Goal: Communication & Community: Ask a question

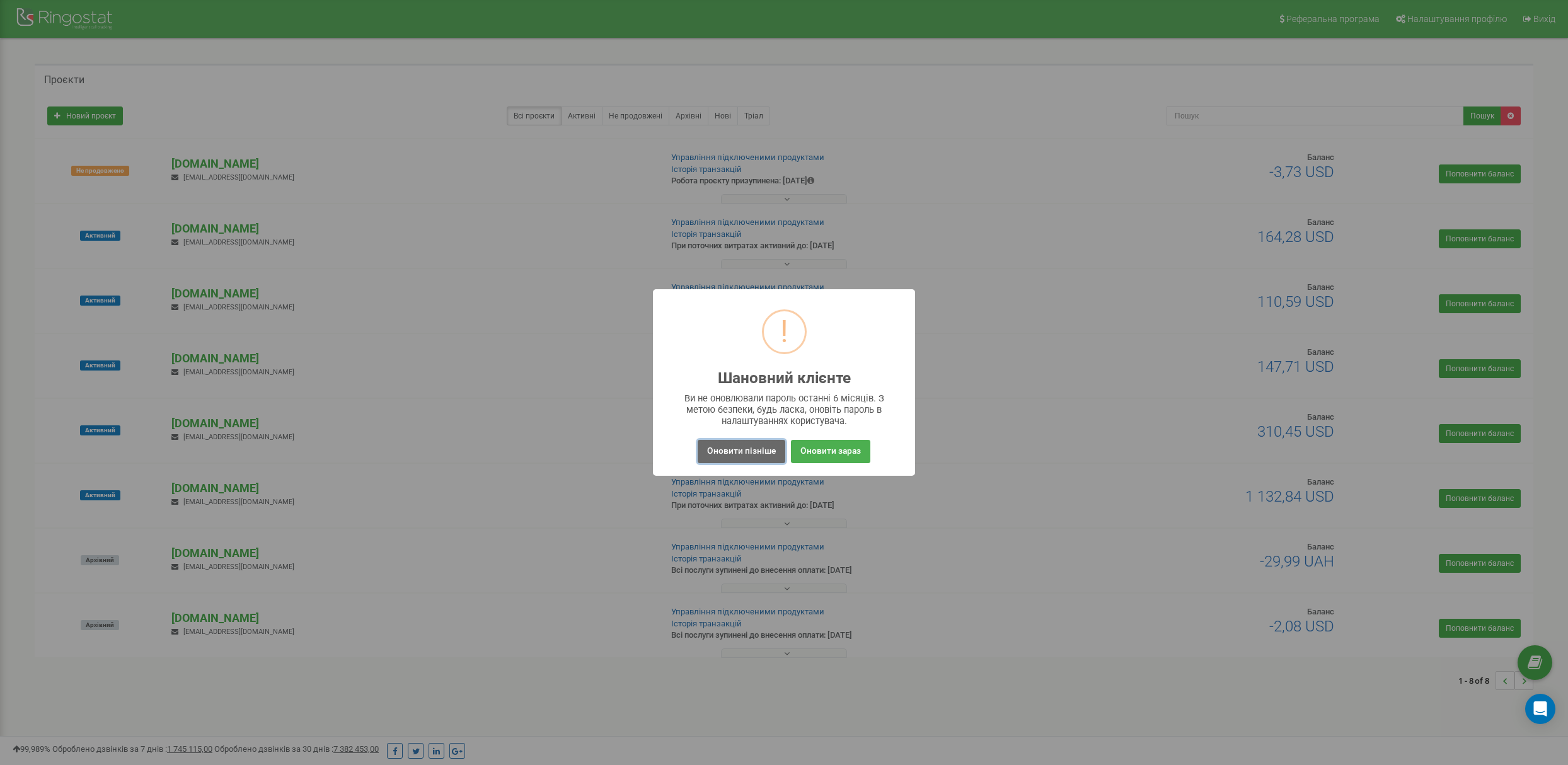
click at [737, 452] on button "Оновити пізніше" at bounding box center [742, 451] width 87 height 23
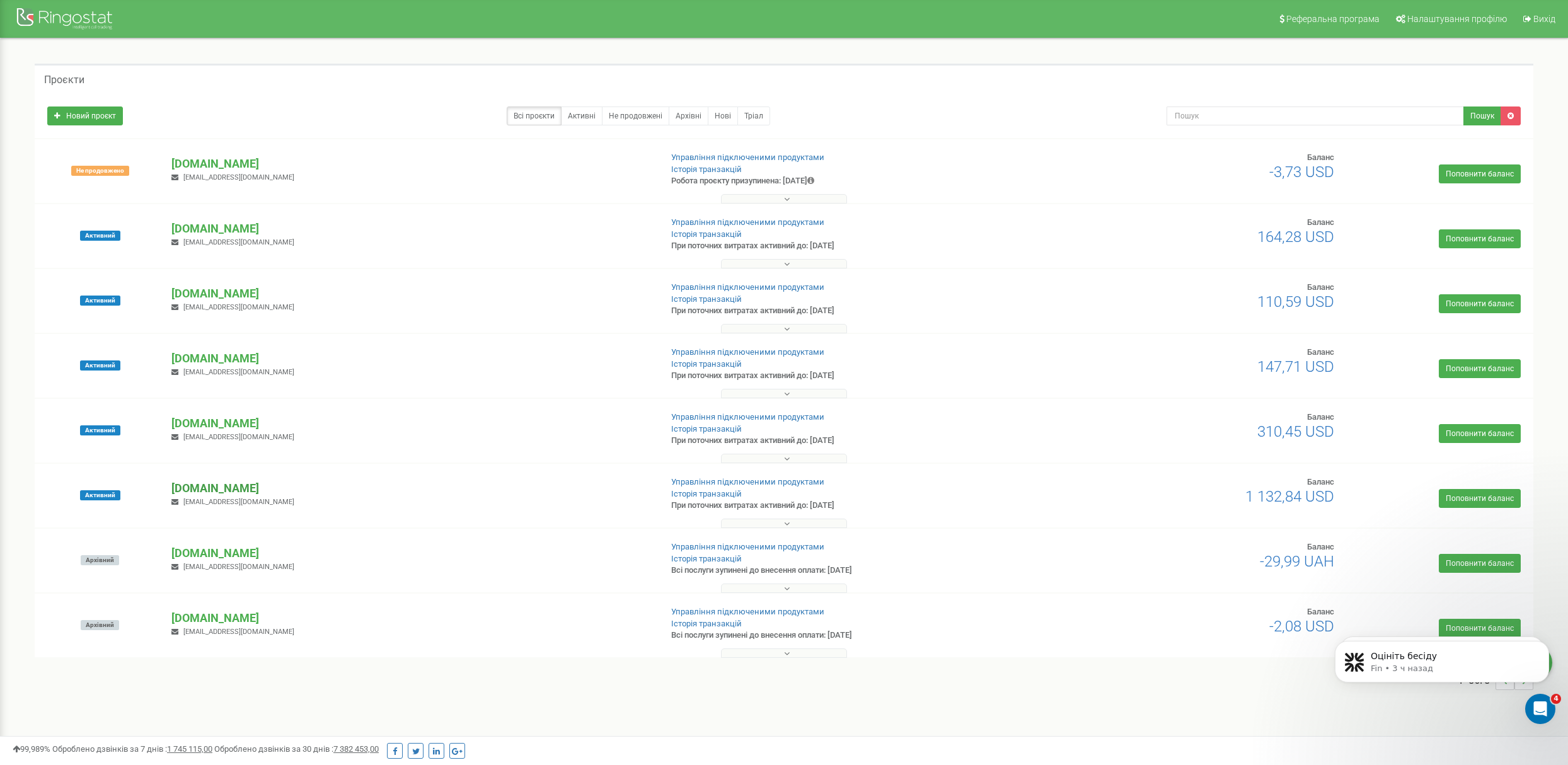
click at [273, 487] on p "[DOMAIN_NAME]" at bounding box center [410, 488] width 478 height 16
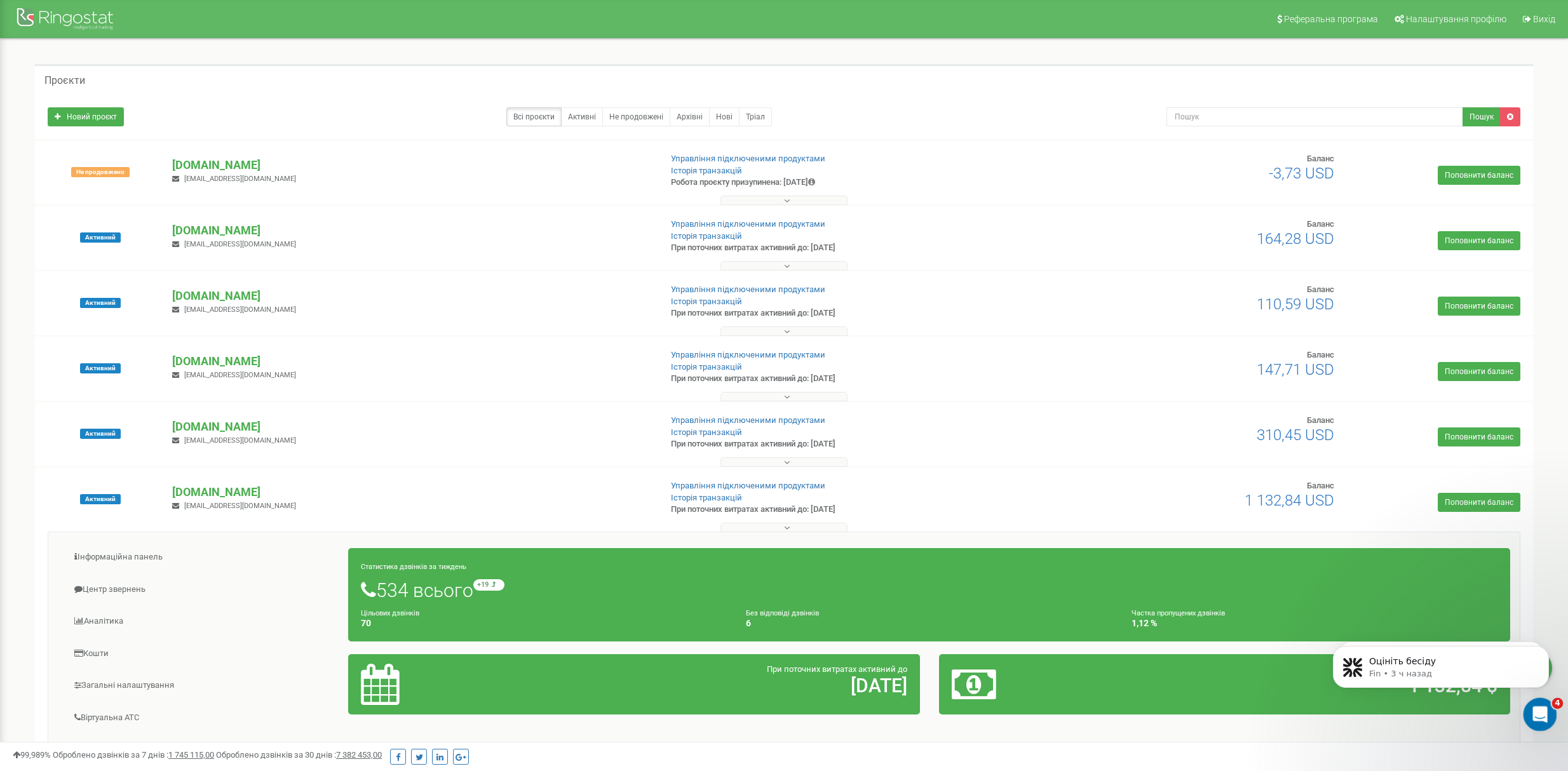
click at [1544, 720] on div "Открыть службу сообщений Intercom" at bounding box center [1537, 712] width 42 height 42
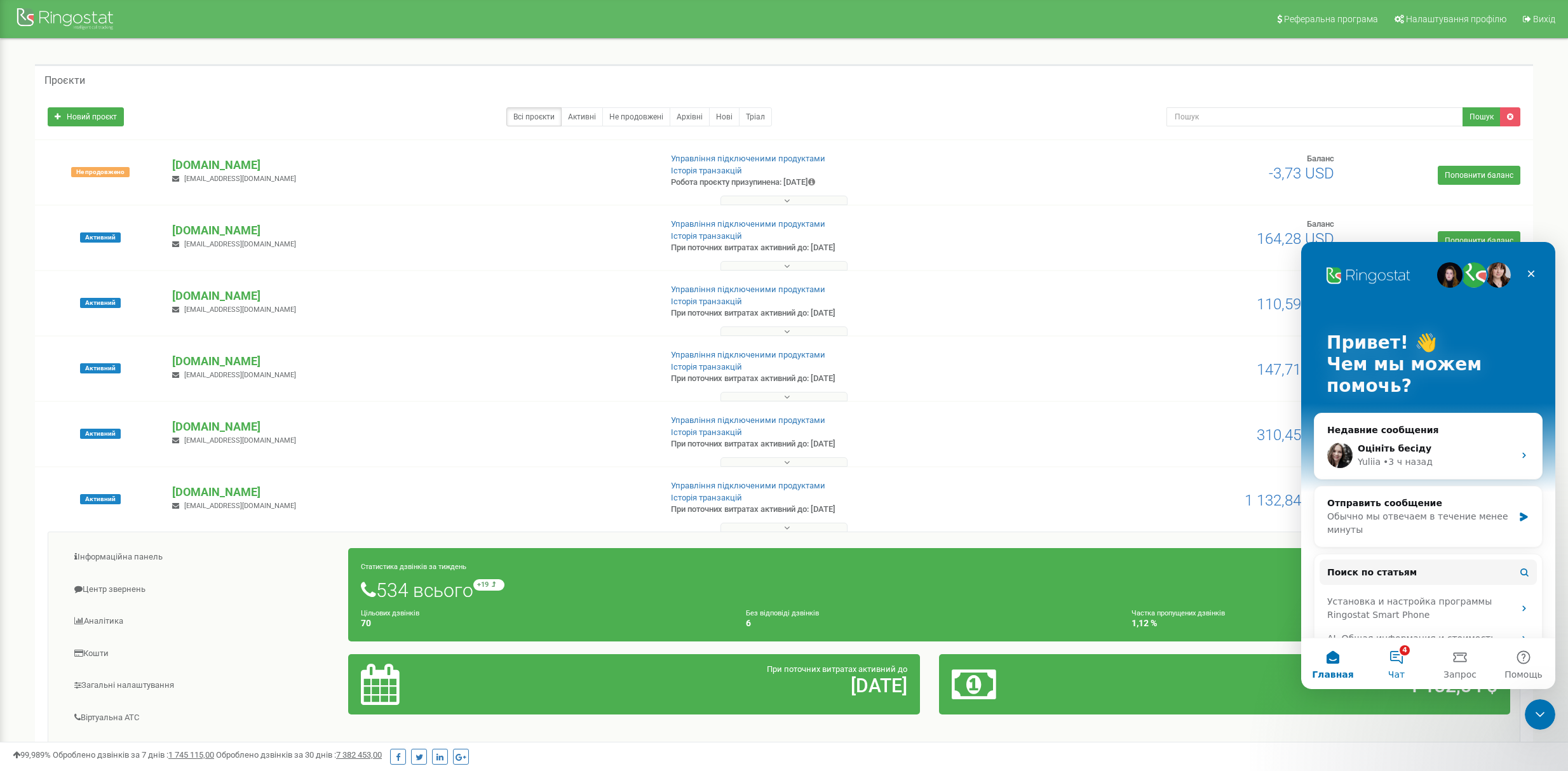
click at [1413, 665] on button "4 Чат" at bounding box center [1396, 664] width 64 height 51
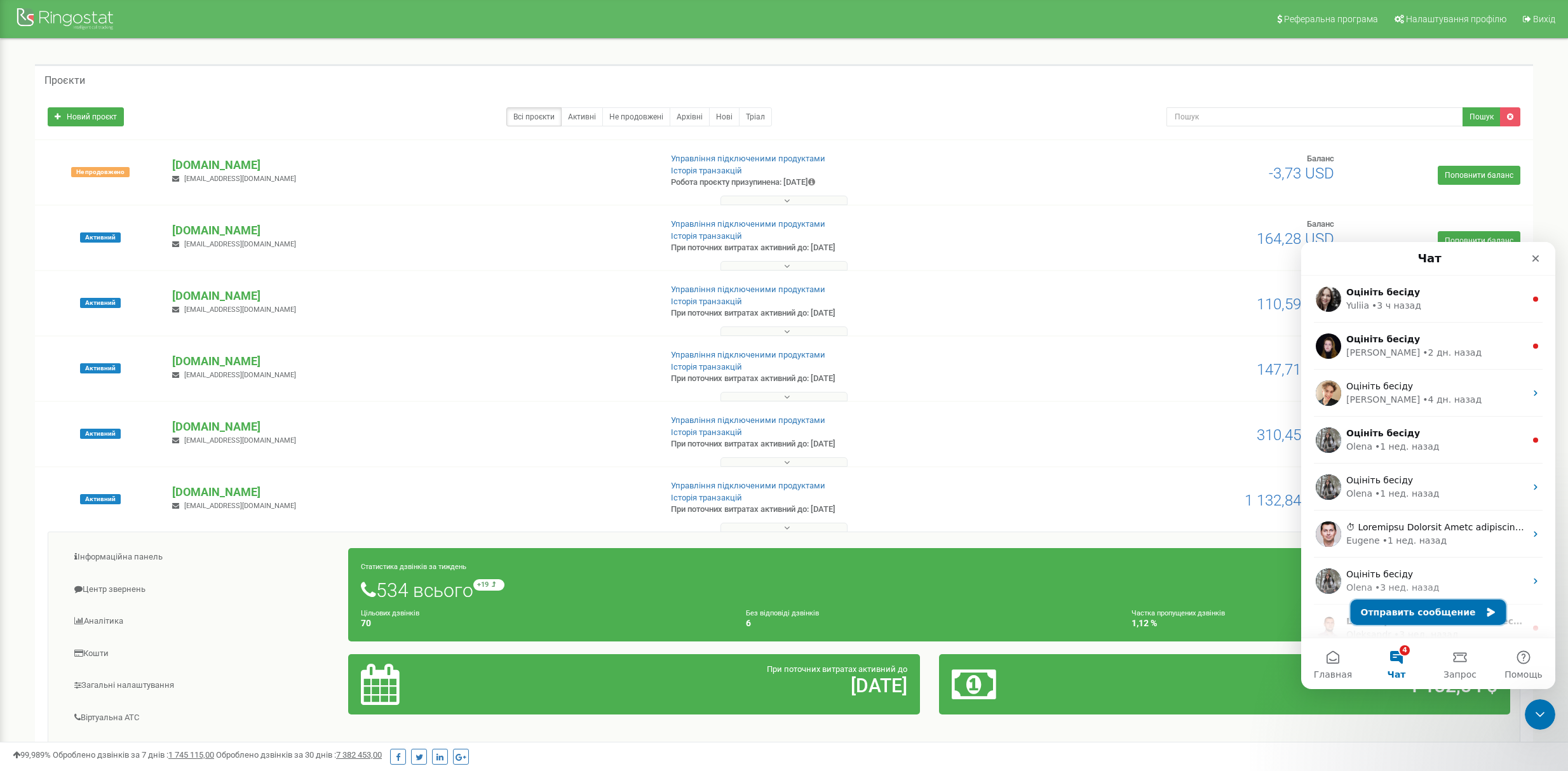
click at [1414, 609] on button "Отправить сообщение" at bounding box center [1428, 612] width 156 height 25
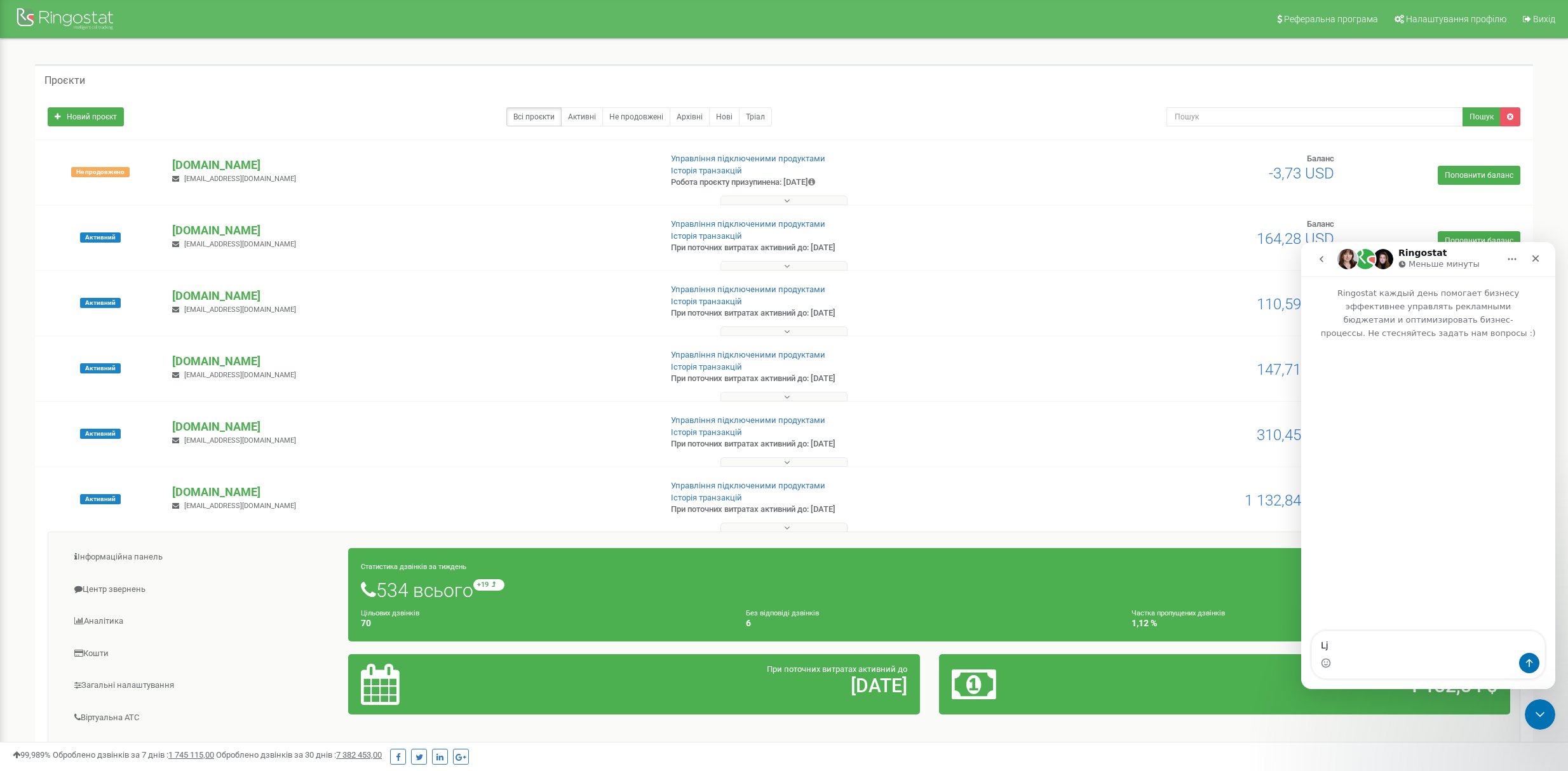
type textarea "L"
type textarea "Доброго дня,в 19.09 зробили проплату по проекту formatsia , прохання увімкнути …"
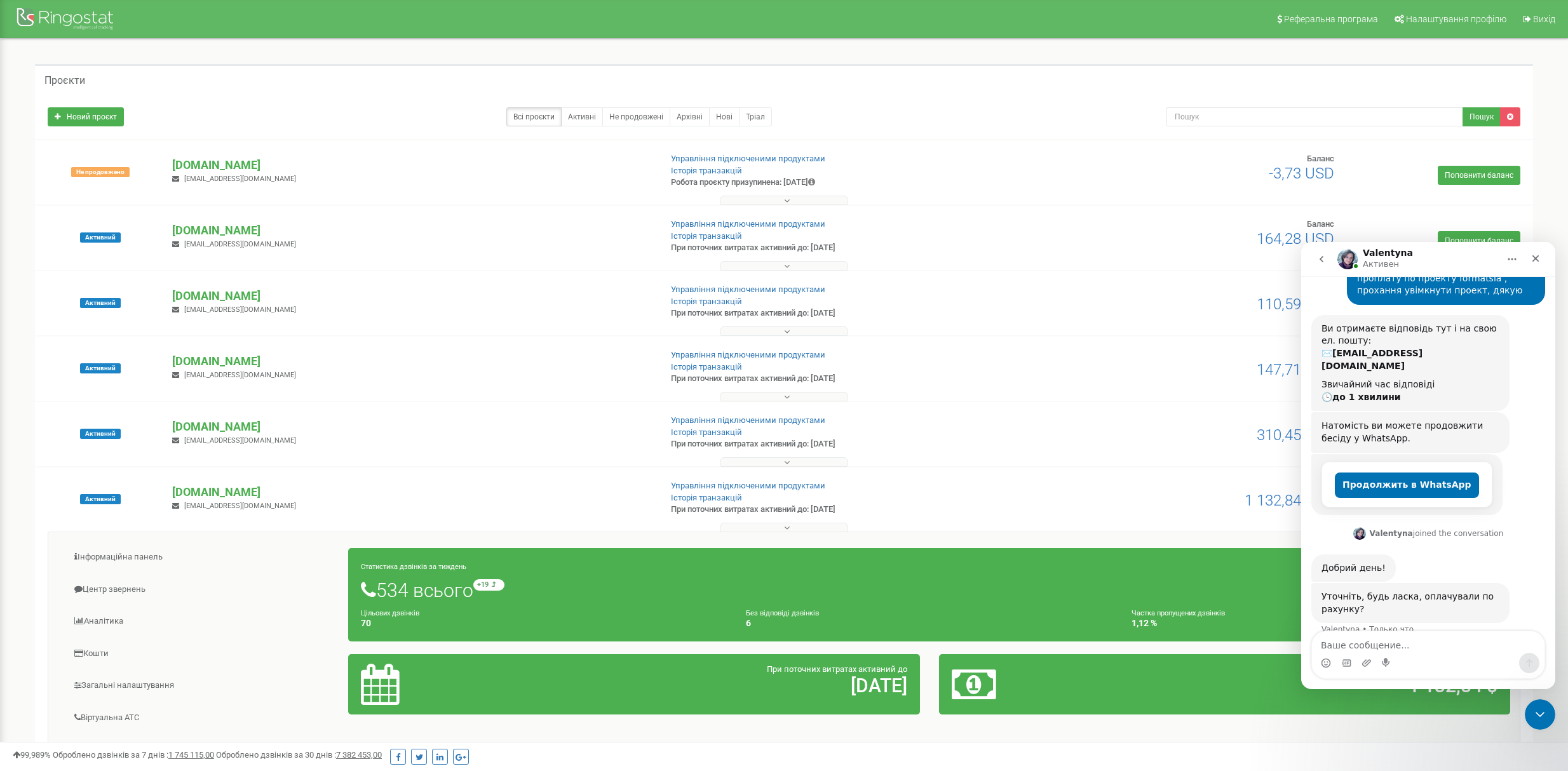
scroll to position [95, 0]
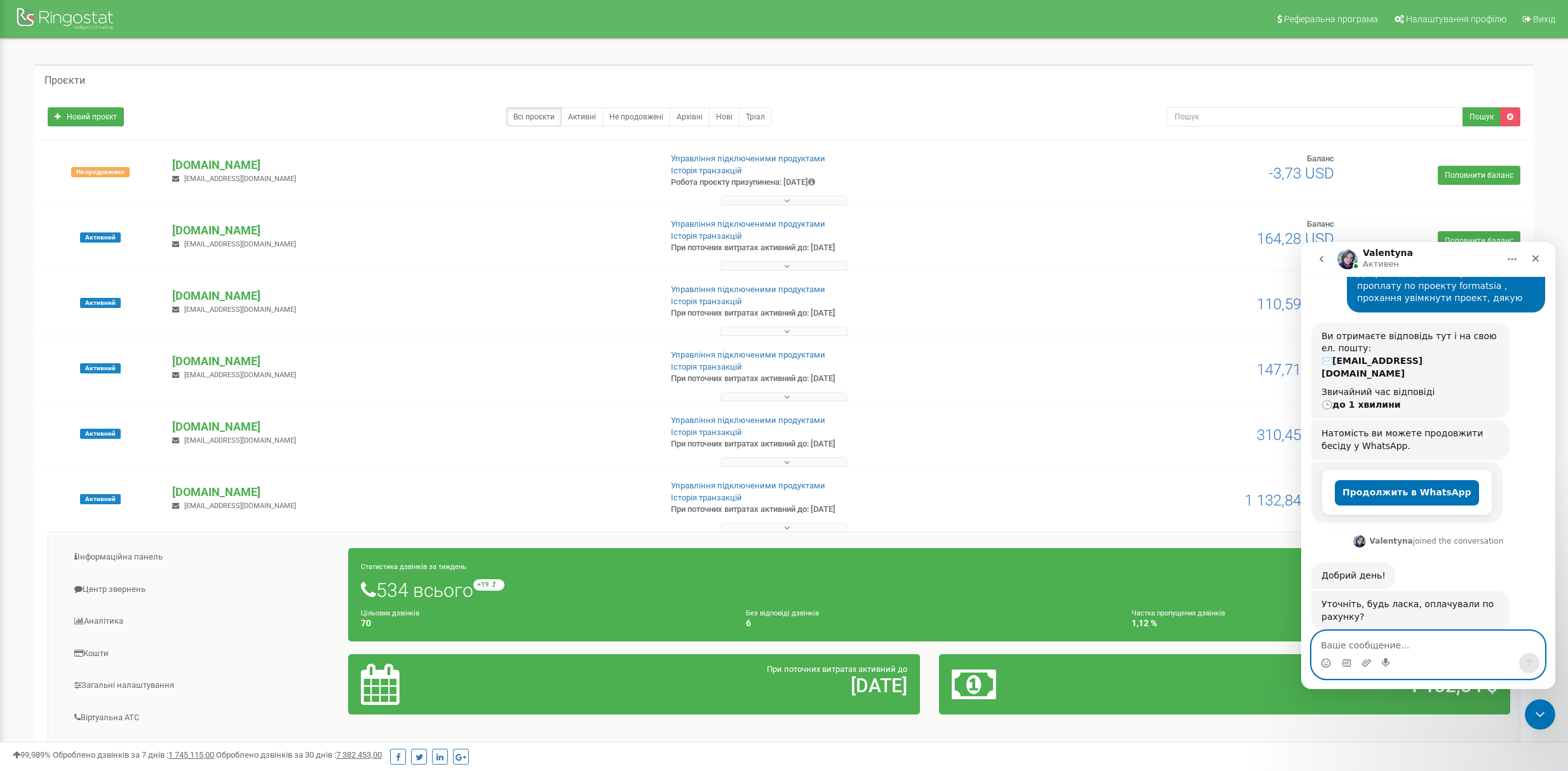
click at [1372, 638] on textarea "Ваше сообщение..." at bounding box center [1428, 642] width 233 height 21
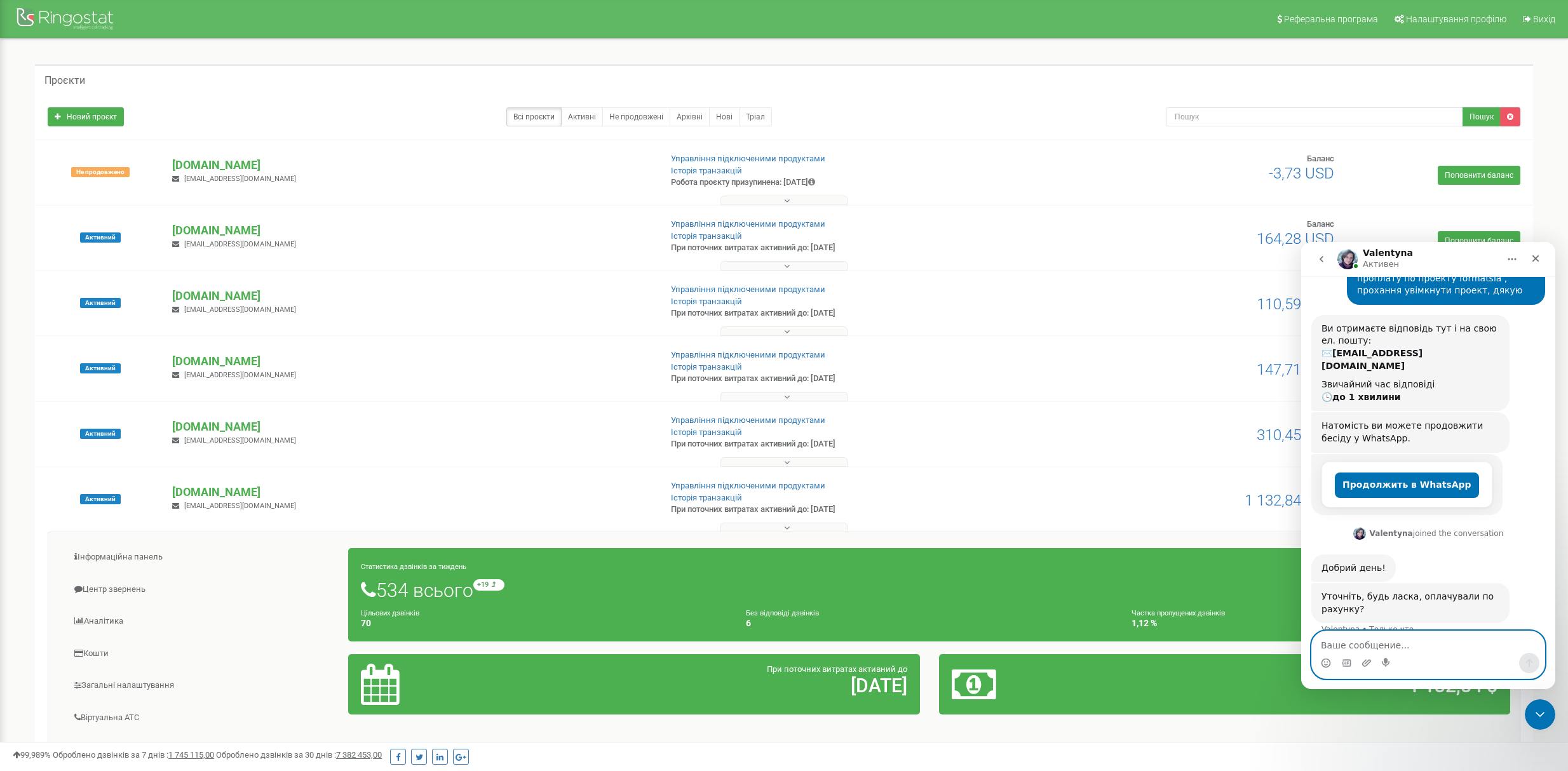
scroll to position [145, 0]
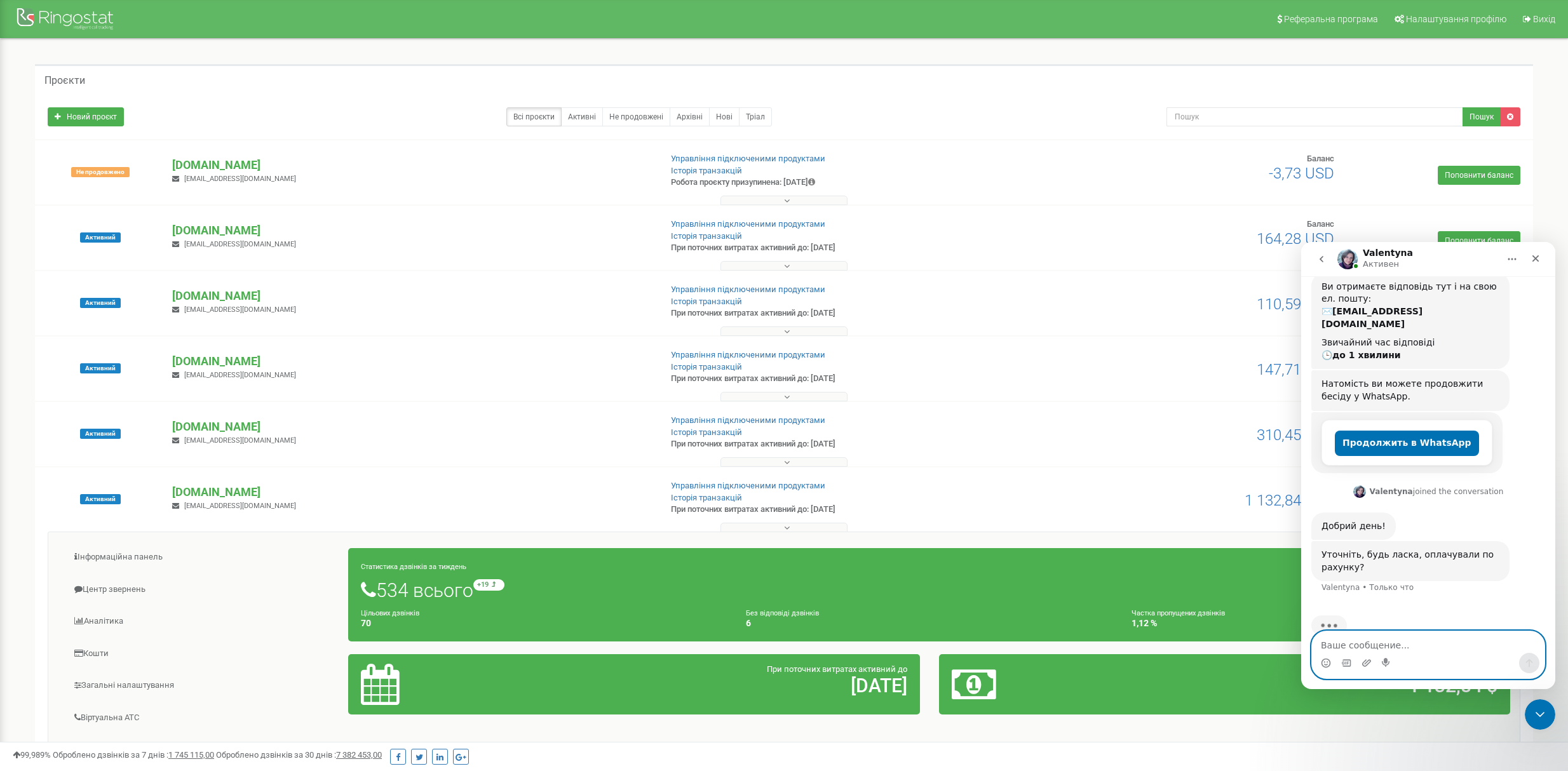
click at [1327, 636] on textarea "Ваше сообщение..." at bounding box center [1428, 642] width 233 height 21
type textarea "так"
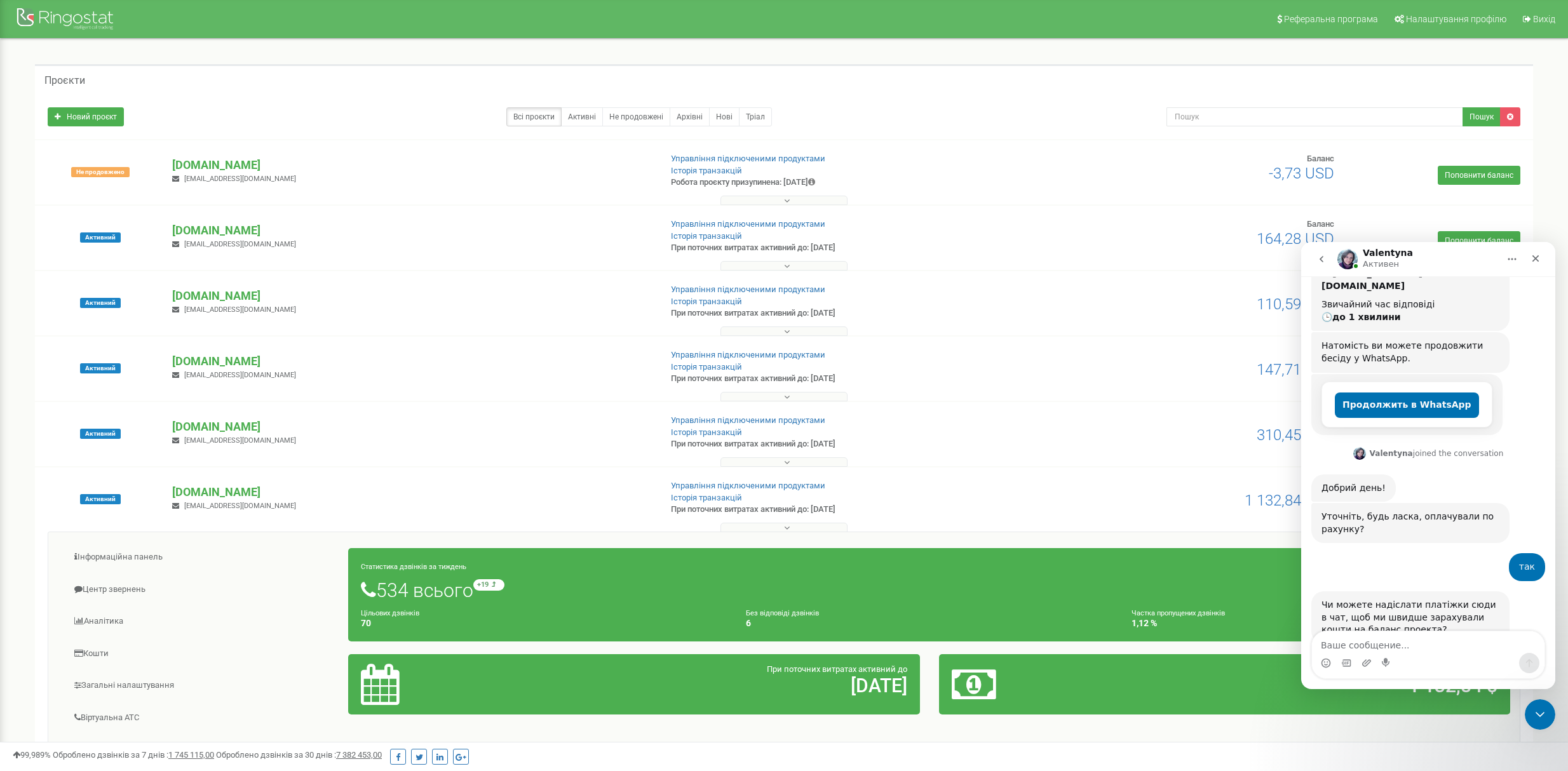
scroll to position [197, 0]
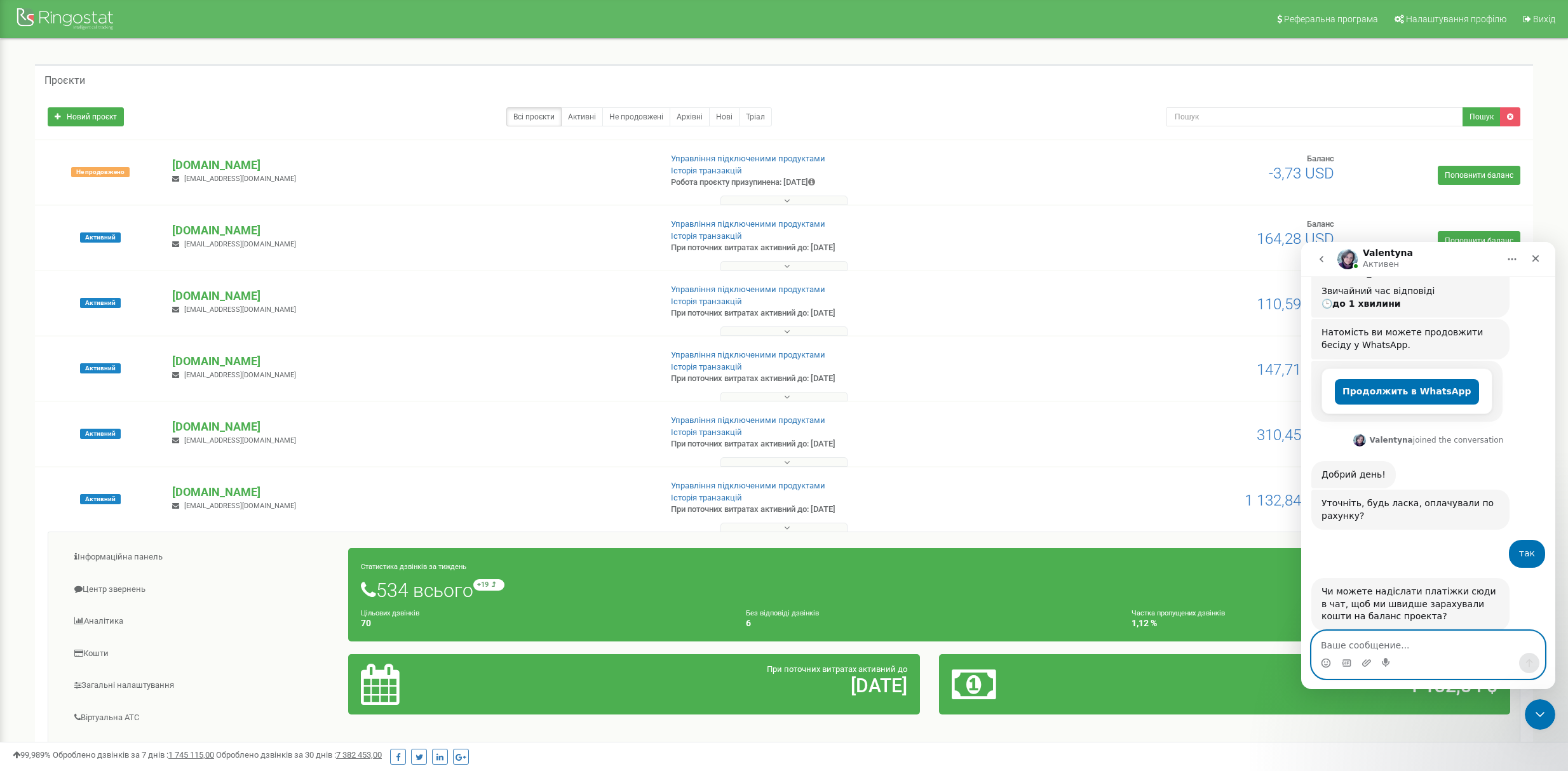
click at [1393, 645] on textarea "Ваше сообщение..." at bounding box center [1428, 642] width 233 height 21
type textarea "зараз немає змоги взяти платіжки"
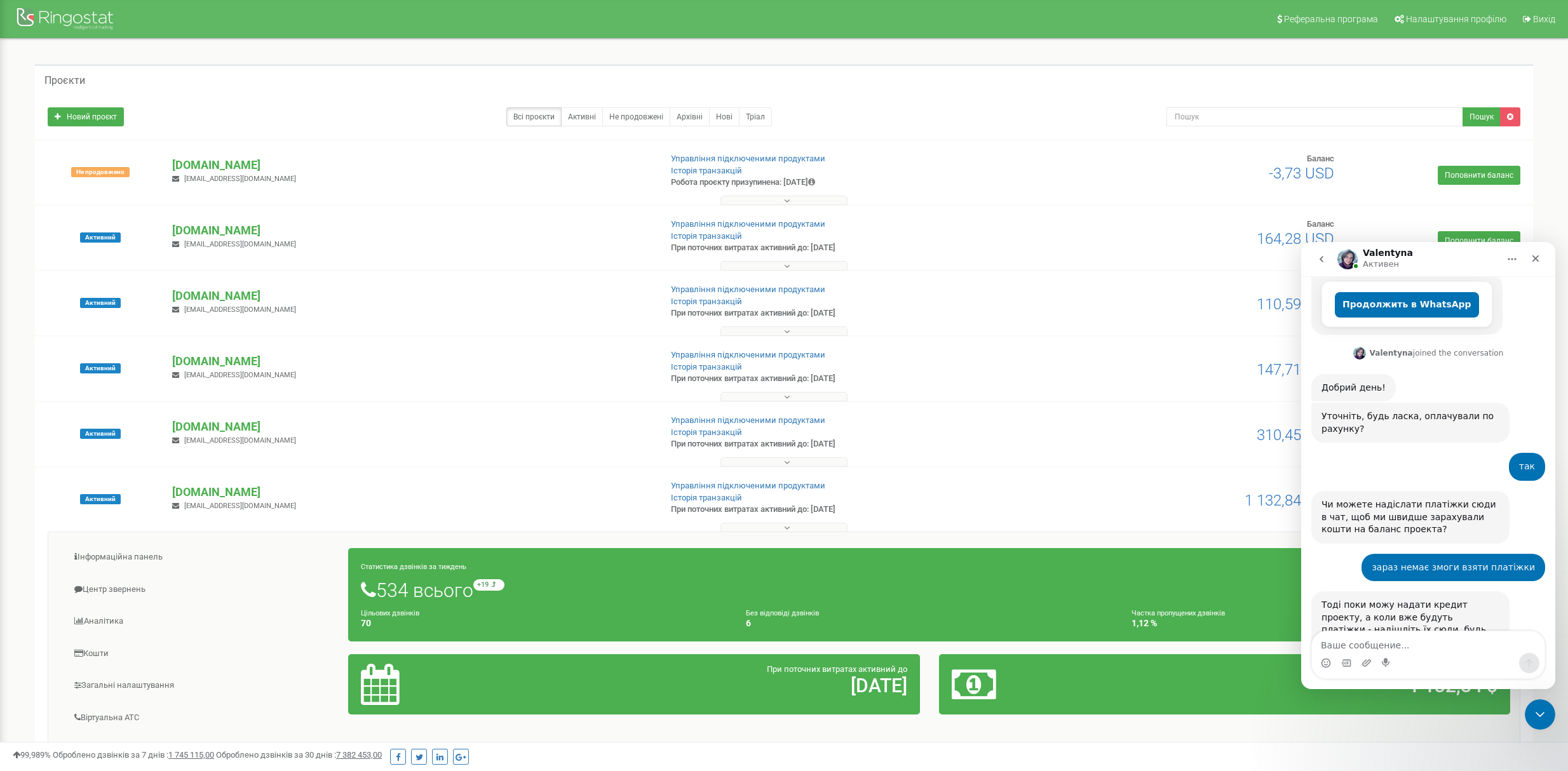
scroll to position [297, 0]
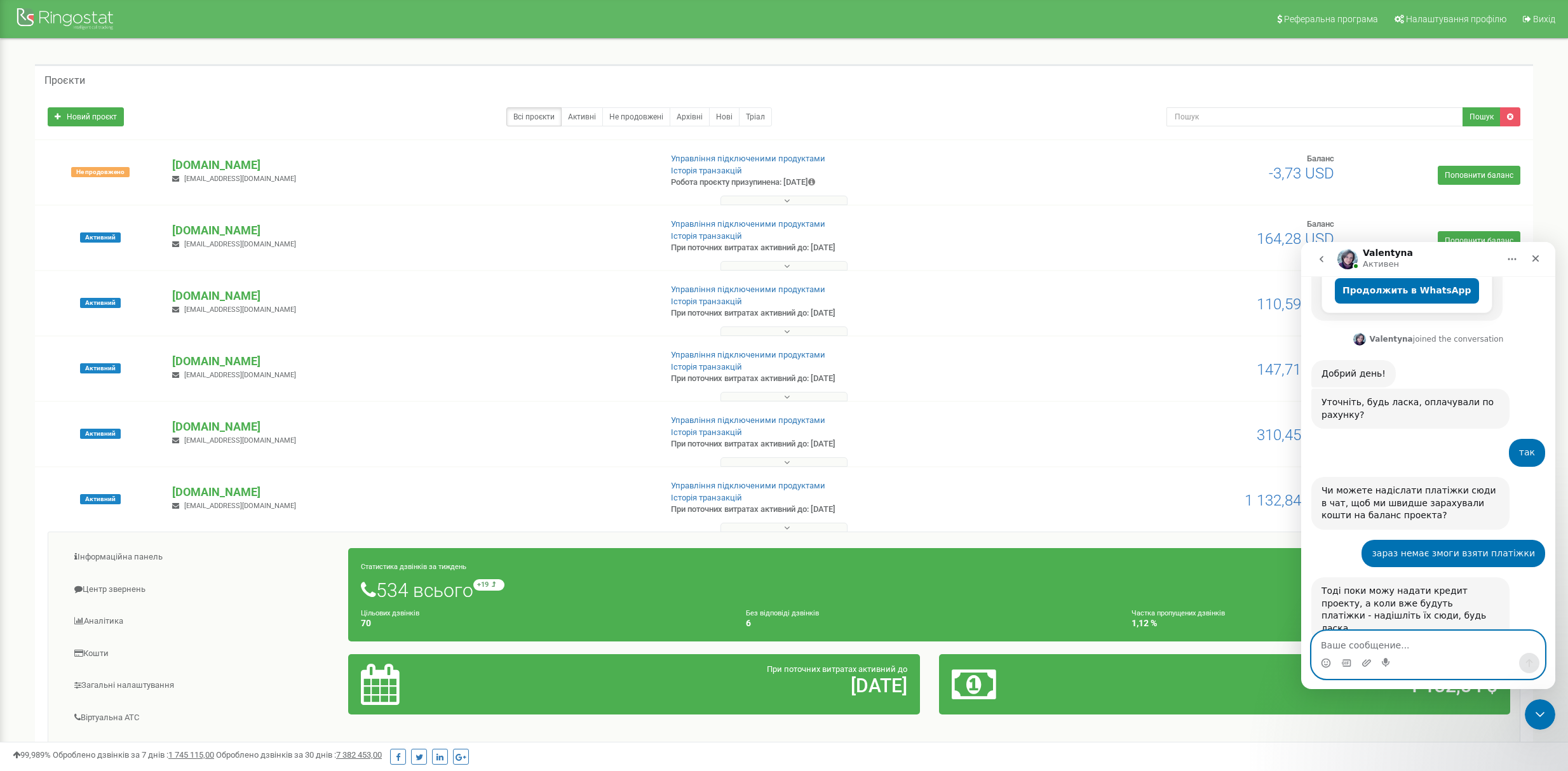
click at [1450, 637] on textarea "Ваше сообщение..." at bounding box center [1428, 642] width 233 height 21
type textarea "Добре, дякую"
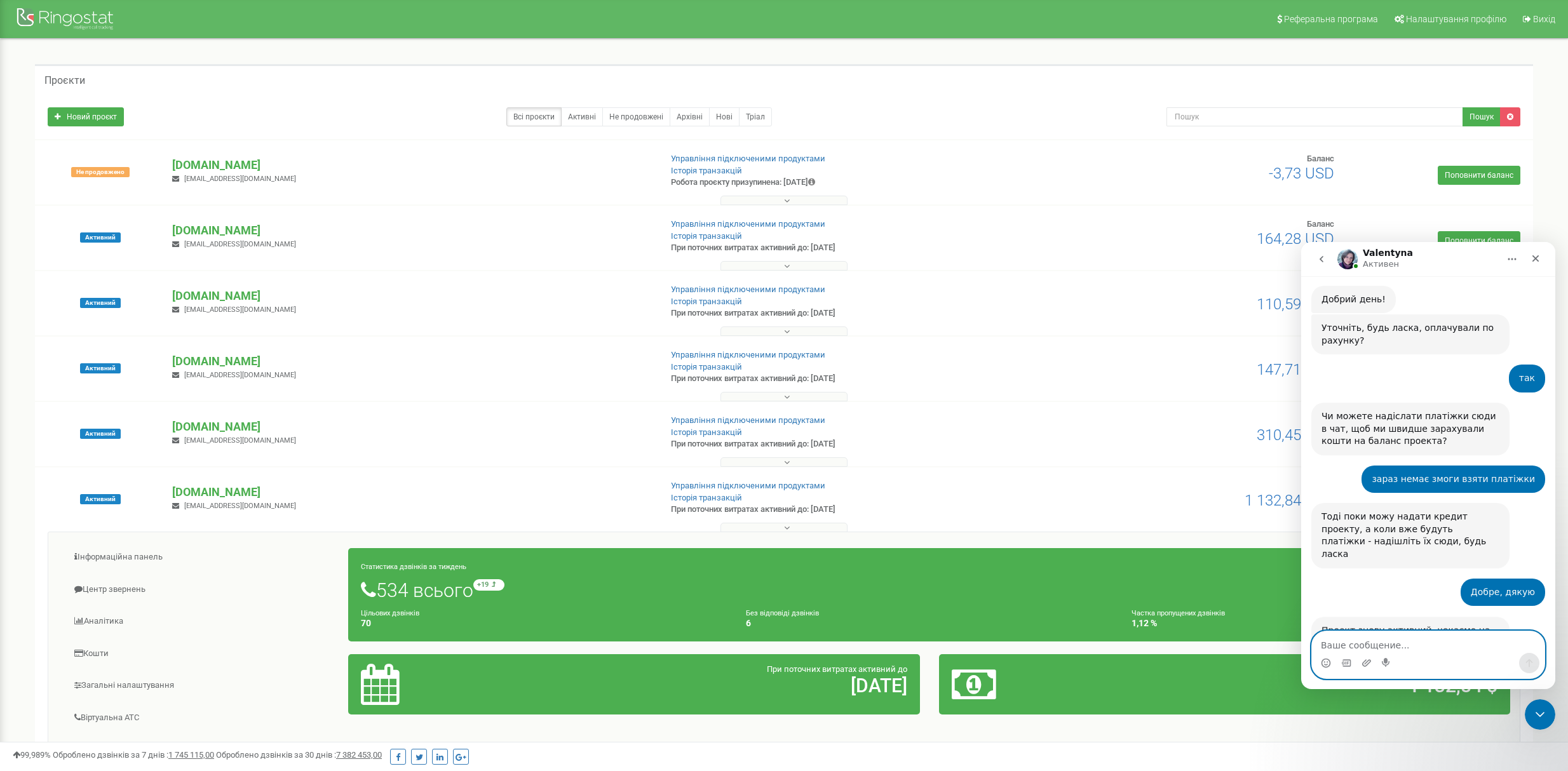
scroll to position [385, 0]
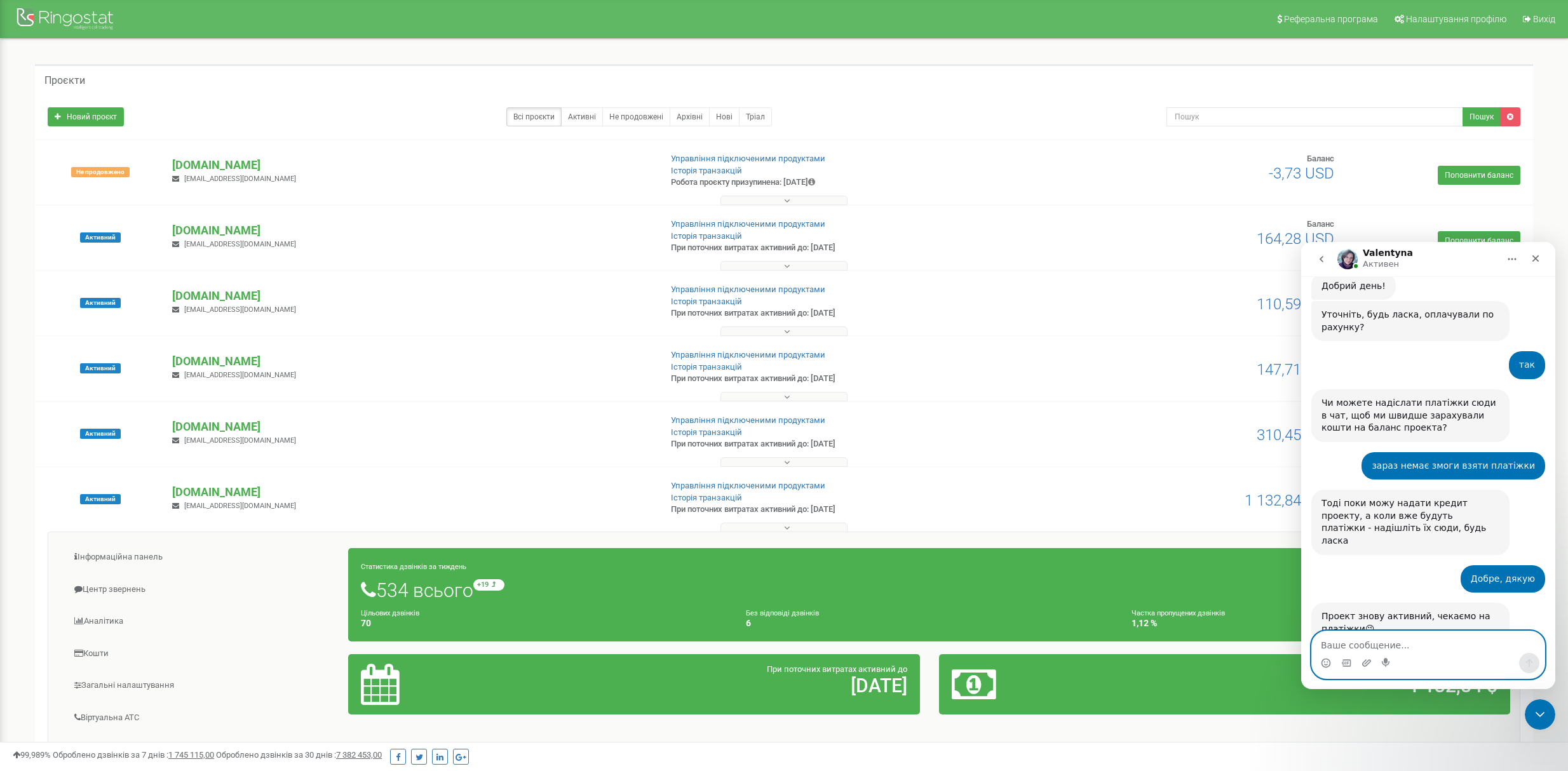
click at [1402, 648] on textarea "Ваше сообщение..." at bounding box center [1428, 642] width 233 height 21
